Goal: Navigation & Orientation: Find specific page/section

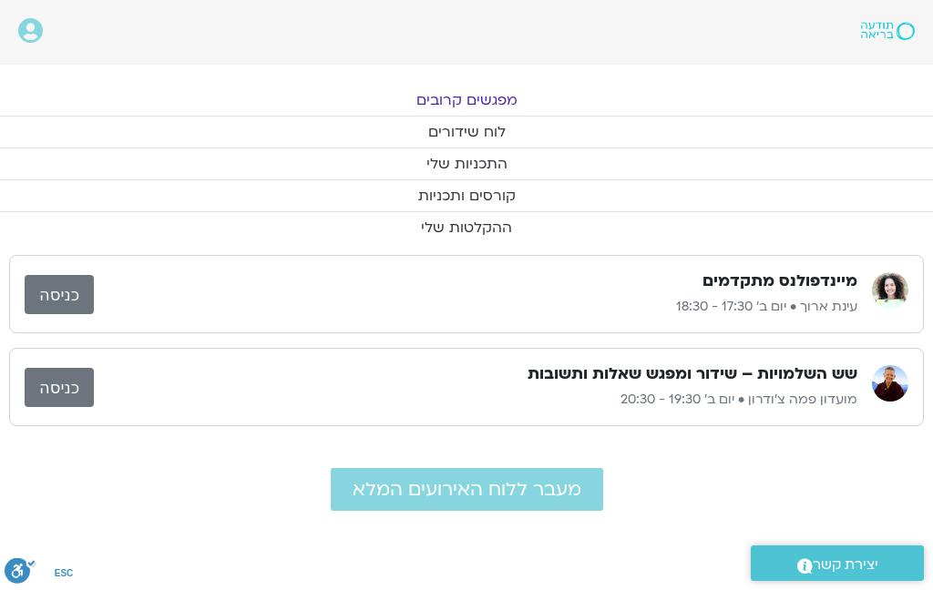
click at [453, 98] on link "מפגשים קרובים" at bounding box center [466, 100] width 933 height 31
click at [477, 128] on link "לוח שידורים" at bounding box center [466, 132] width 933 height 31
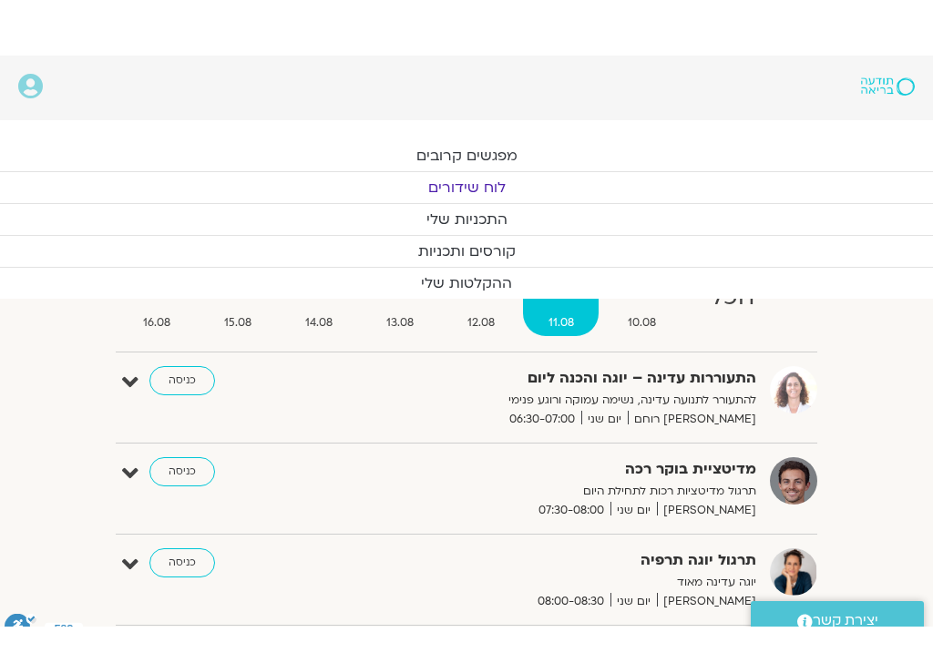
scroll to position [83, 0]
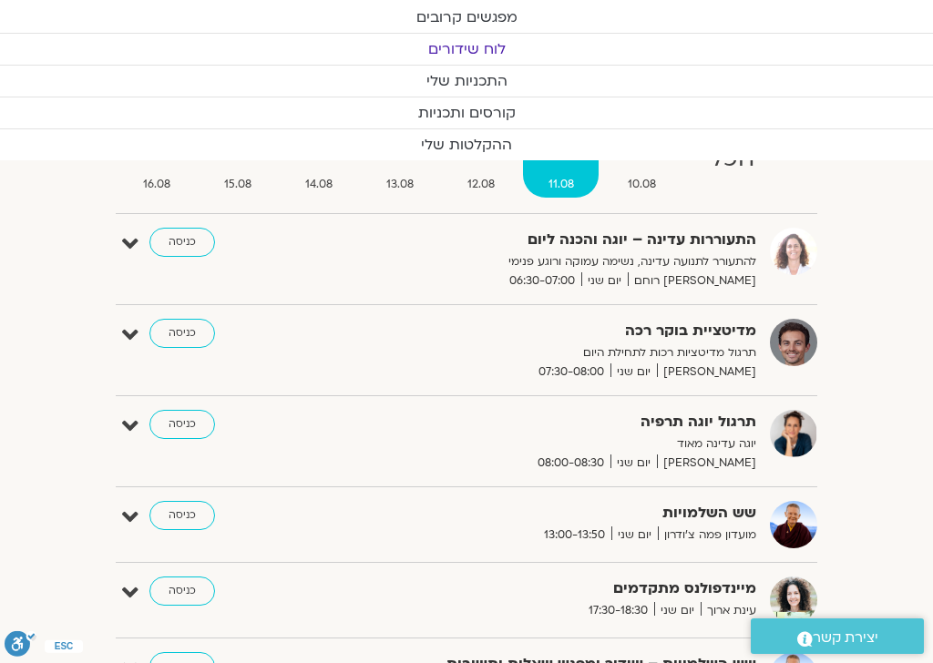
click at [172, 512] on link "כניסה" at bounding box center [182, 515] width 66 height 29
